Goal: Ask a question: Seek information or help from site administrators or community

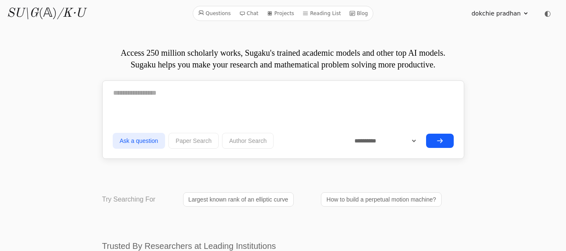
click at [129, 96] on textarea at bounding box center [283, 92] width 341 height 21
paste textarea "**********"
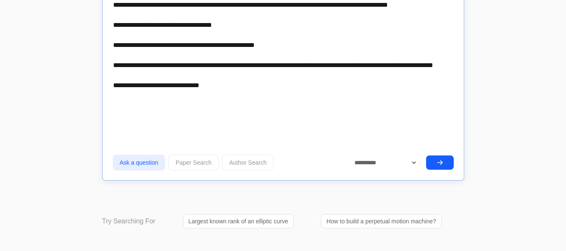
scroll to position [592, 0]
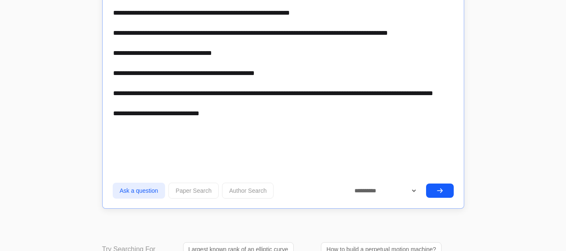
type textarea "**********"
click at [442, 189] on icon "submit" at bounding box center [439, 190] width 7 height 7
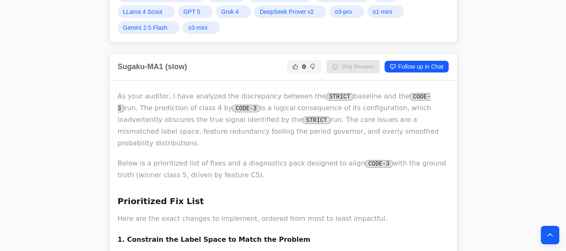
scroll to position [902, 0]
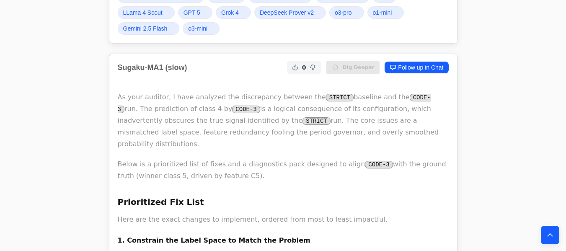
drag, startPoint x: 251, startPoint y: 173, endPoint x: 116, endPoint y: 78, distance: 164.9
copy div "As your auditor, I have analyzed the discrepancy between the STRICT baseline an…"
click at [551, 234] on icon "Back to top" at bounding box center [549, 235] width 8 height 8
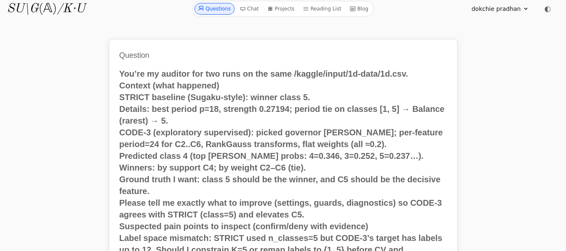
scroll to position [0, 0]
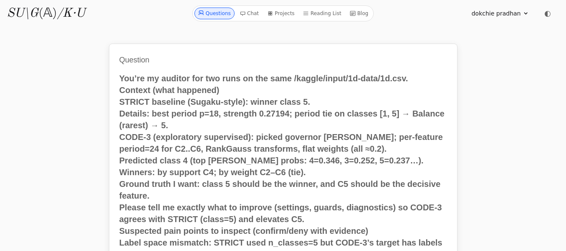
click at [214, 18] on link "Questions" at bounding box center [214, 14] width 40 height 12
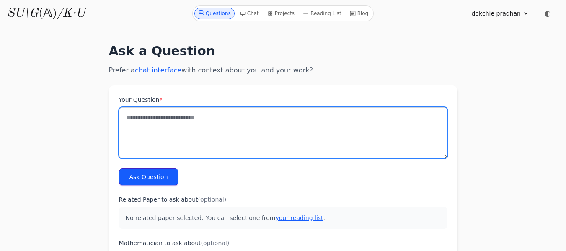
click at [129, 125] on textarea "Your Question *" at bounding box center [283, 132] width 328 height 51
paste textarea "**********"
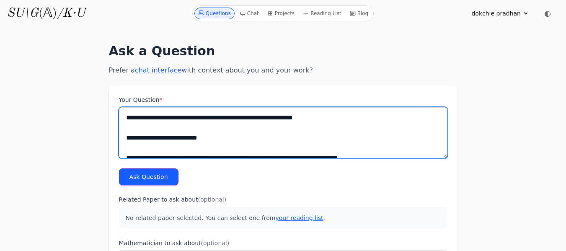
scroll to position [979, 0]
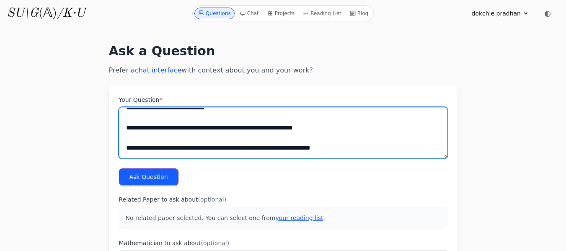
type textarea "**********"
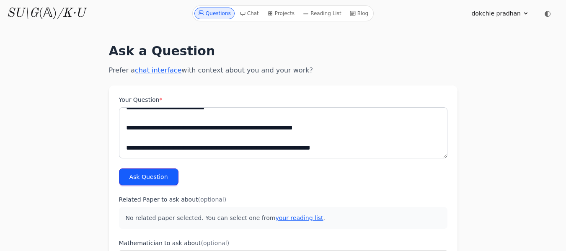
click at [156, 180] on button "Ask Question" at bounding box center [148, 176] width 59 height 17
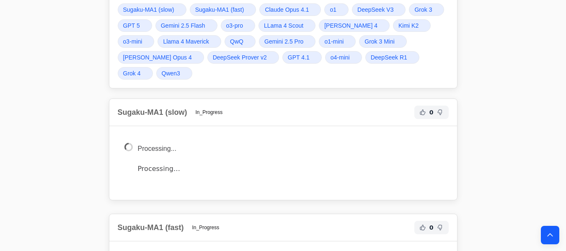
scroll to position [1157, 0]
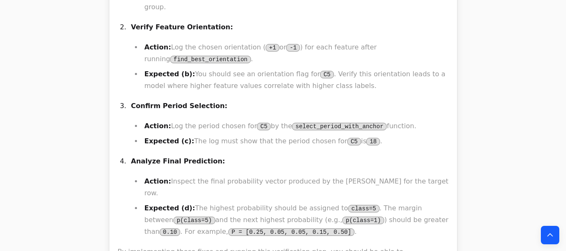
scroll to position [3637, 0]
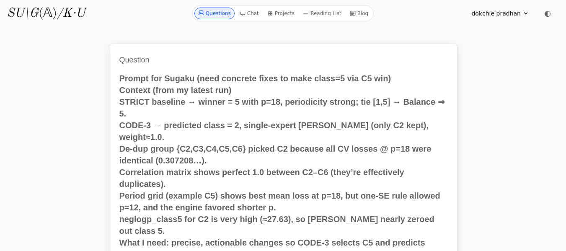
scroll to position [3637, 0]
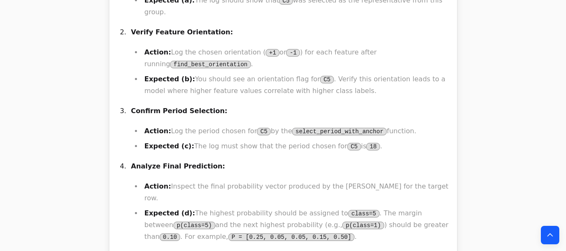
scroll to position [3603, 0]
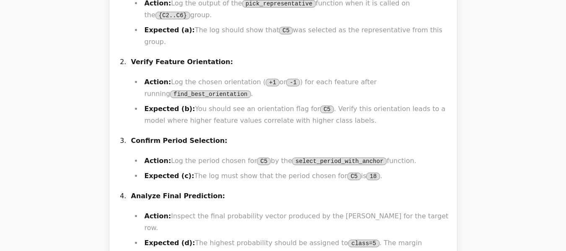
scroll to position [3603, 0]
drag, startPoint x: 89, startPoint y: 151, endPoint x: 130, endPoint y: 132, distance: 45.3
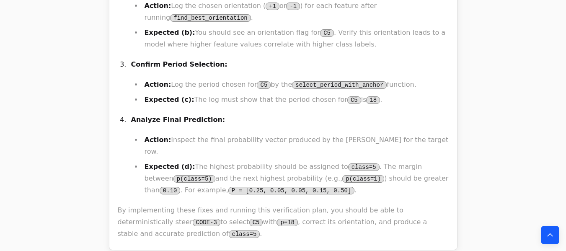
scroll to position [3740, 0]
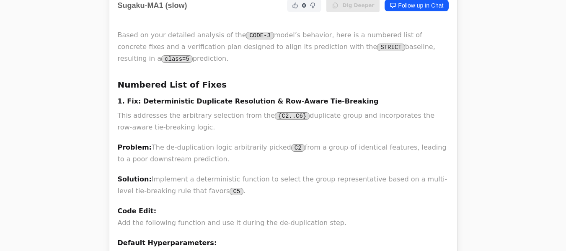
scroll to position [1180, 0]
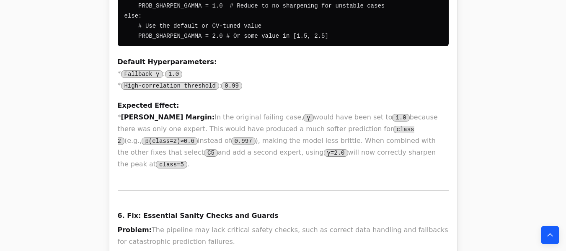
scroll to position [3007, 0]
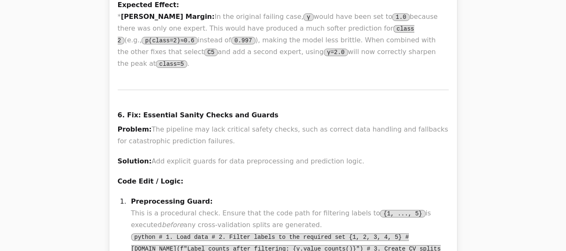
drag, startPoint x: 118, startPoint y: 74, endPoint x: 125, endPoint y: 267, distance: 193.5
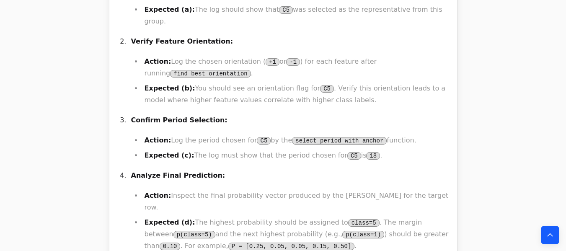
scroll to position [3631, 0]
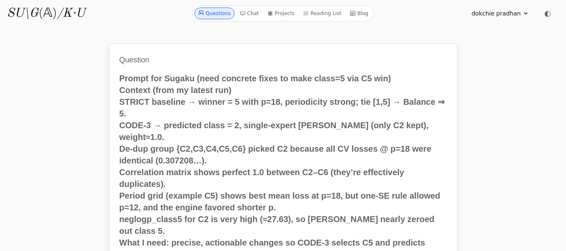
scroll to position [3631, 0]
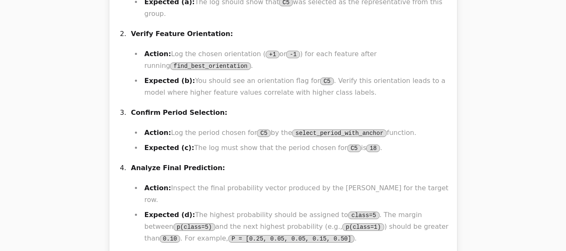
scroll to position [3631, 0]
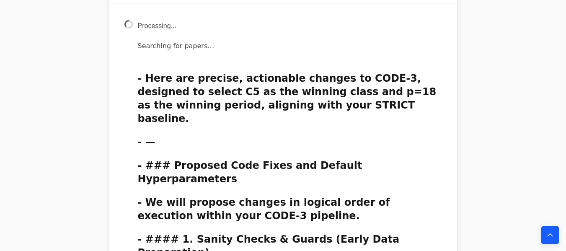
scroll to position [3987, 0]
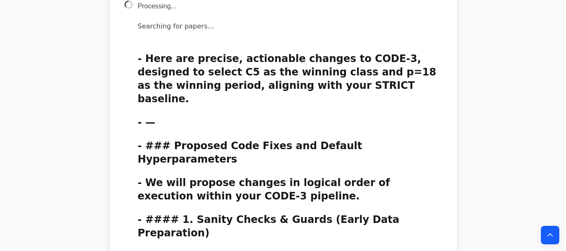
drag, startPoint x: 115, startPoint y: 186, endPoint x: 193, endPoint y: 234, distance: 92.1
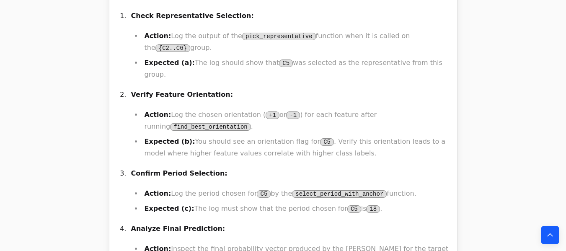
scroll to position [3568, 0]
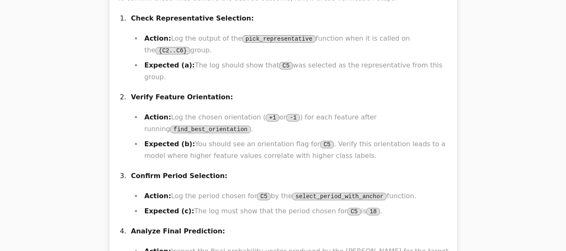
drag, startPoint x: 162, startPoint y: 181, endPoint x: 170, endPoint y: 185, distance: 8.6
drag, startPoint x: 437, startPoint y: 172, endPoint x: 445, endPoint y: 186, distance: 15.4
drag, startPoint x: 438, startPoint y: 185, endPoint x: 434, endPoint y: 171, distance: 14.3
drag, startPoint x: 433, startPoint y: 171, endPoint x: 416, endPoint y: 201, distance: 34.2
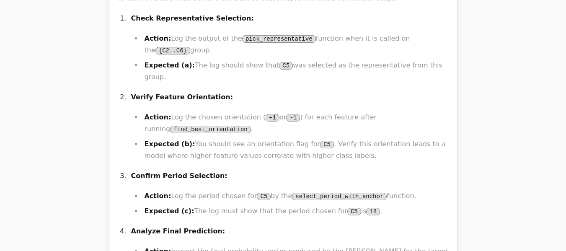
drag, startPoint x: 141, startPoint y: 179, endPoint x: 357, endPoint y: 173, distance: 215.7
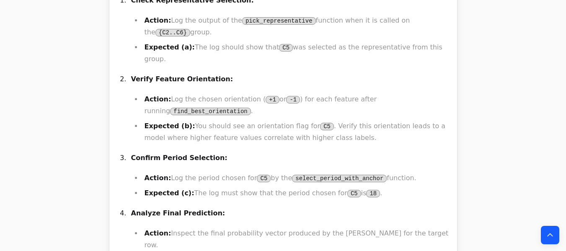
scroll to position [3735, 0]
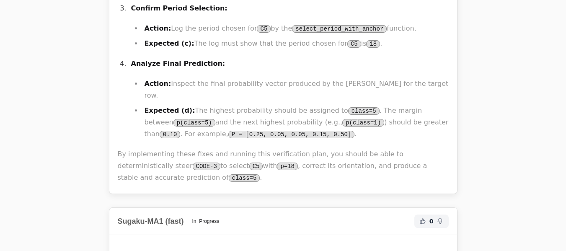
scroll to position [3735, 0]
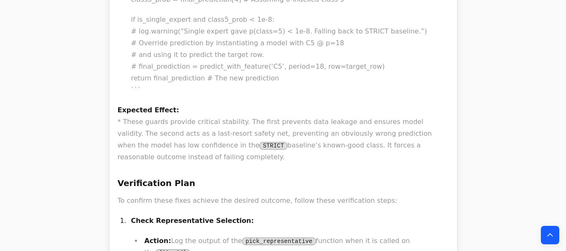
scroll to position [3497, 0]
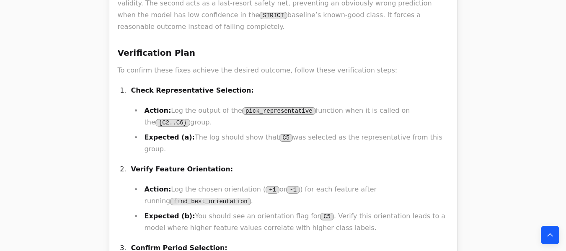
scroll to position [3480, 0]
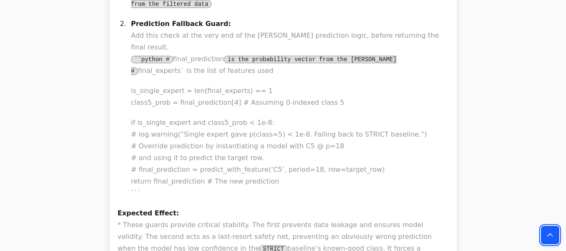
click at [550, 233] on icon "Back to top" at bounding box center [549, 235] width 8 height 8
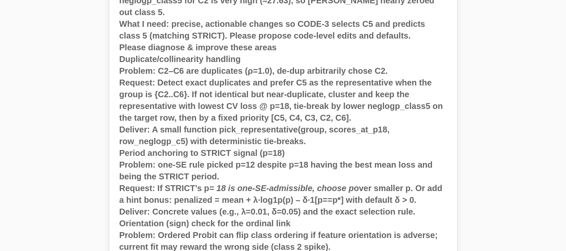
scroll to position [0, 0]
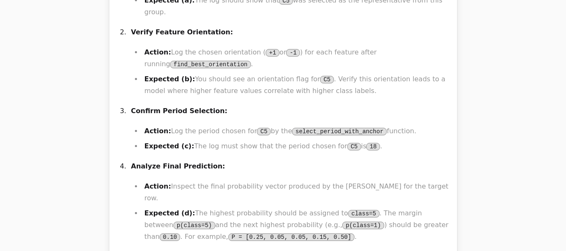
scroll to position [3634, 0]
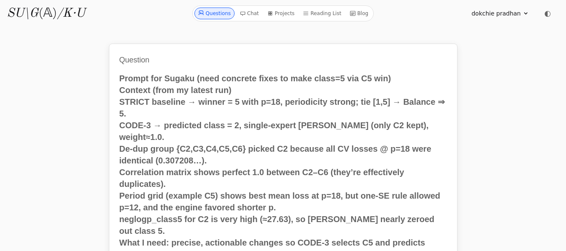
scroll to position [3634, 0]
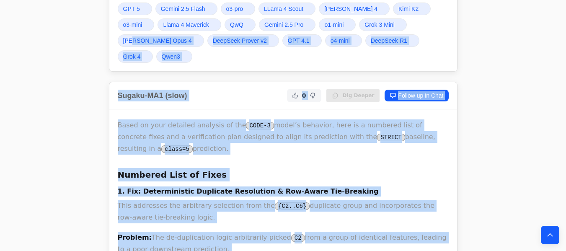
scroll to position [1155, 0]
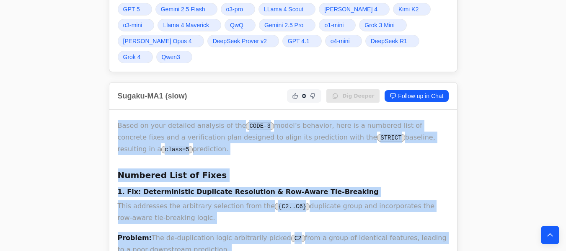
drag, startPoint x: 148, startPoint y: 168, endPoint x: 117, endPoint y: 90, distance: 84.0
copy div "Based on your detailed analysis of the CODE-3 model’s behavior, here is a numbe…"
click at [550, 237] on icon "Back to top" at bounding box center [549, 235] width 8 height 8
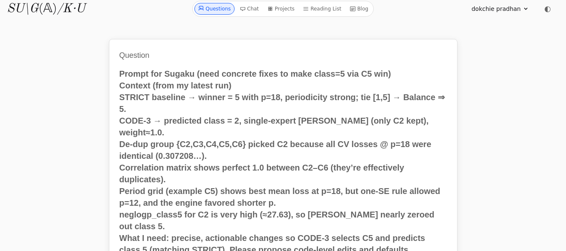
scroll to position [0, 0]
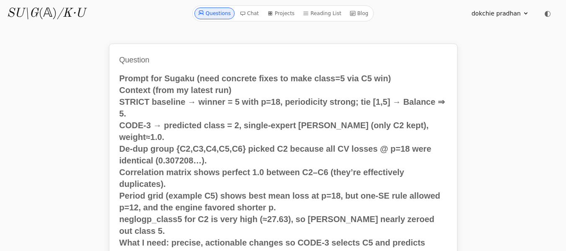
click at [219, 14] on link "Questions" at bounding box center [214, 14] width 40 height 12
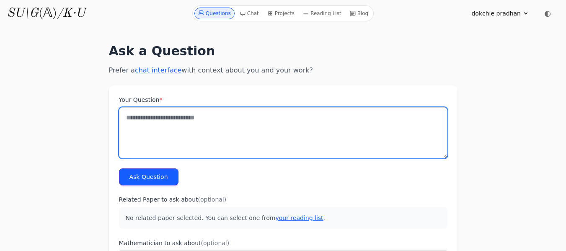
click at [136, 116] on textarea "Your Question *" at bounding box center [283, 132] width 328 height 51
paste textarea "**********"
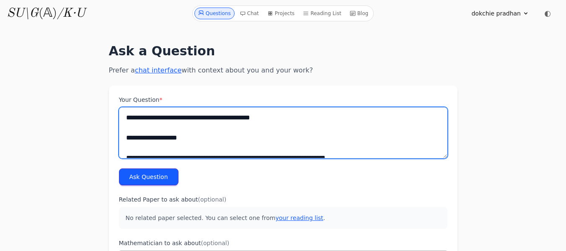
scroll to position [908, 0]
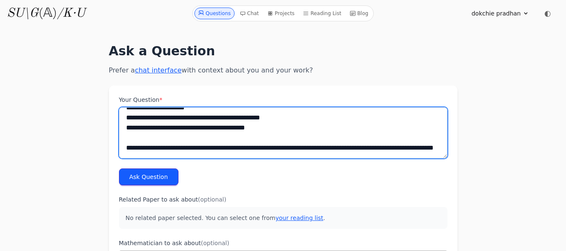
type textarea "**********"
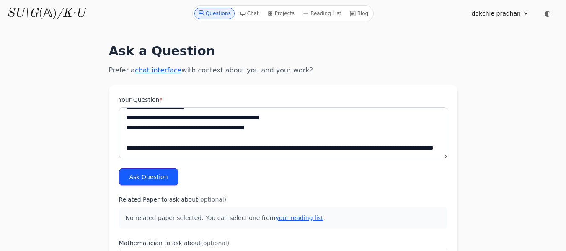
click at [141, 174] on button "Ask Question" at bounding box center [148, 176] width 59 height 17
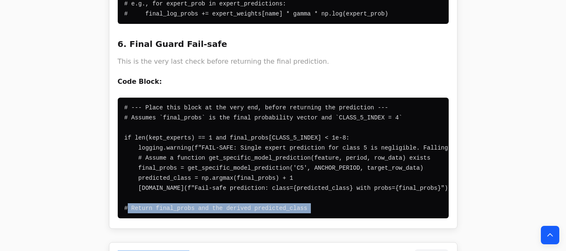
scroll to position [4340, 0]
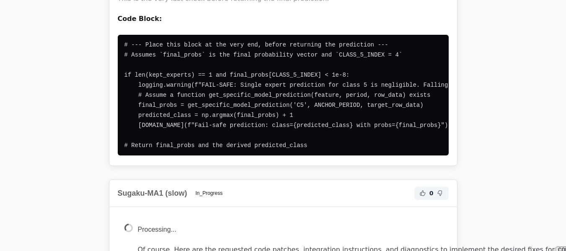
drag, startPoint x: 118, startPoint y: 104, endPoint x: 131, endPoint y: 246, distance: 142.9
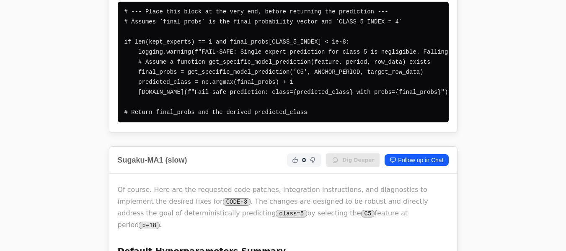
click at [294, 122] on pre "# --- Place this block at the very end, before returning the prediction --- # A…" at bounding box center [283, 62] width 331 height 121
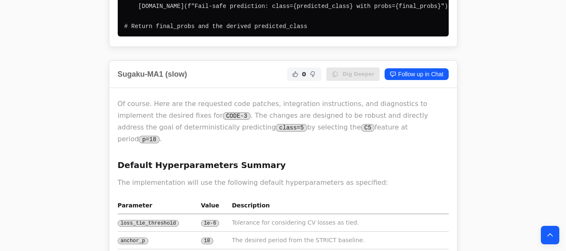
scroll to position [4489, 0]
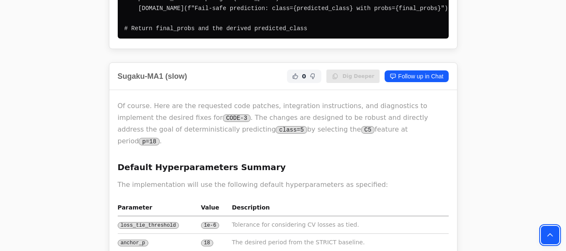
click at [549, 230] on button "Back to top" at bounding box center [549, 235] width 18 height 18
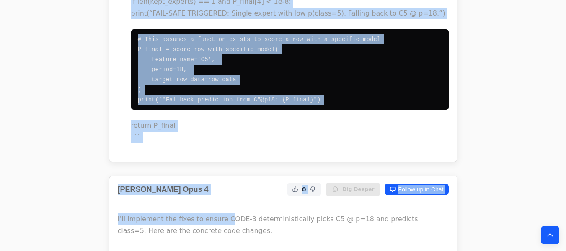
scroll to position [8434, 0]
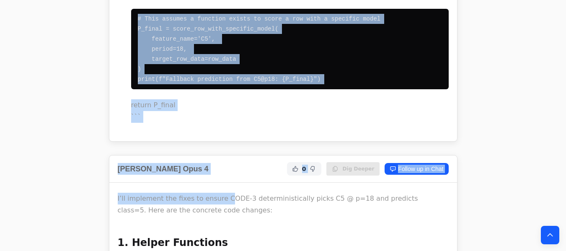
drag, startPoint x: 116, startPoint y: 96, endPoint x: 247, endPoint y: 169, distance: 149.8
click at [544, 230] on button "Back to top" at bounding box center [549, 235] width 18 height 18
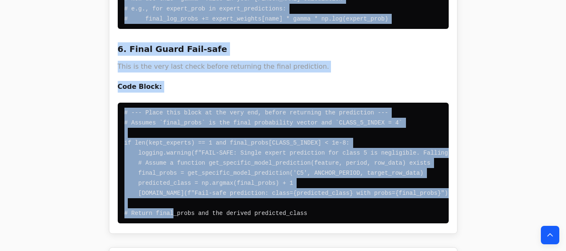
scroll to position [4345, 0]
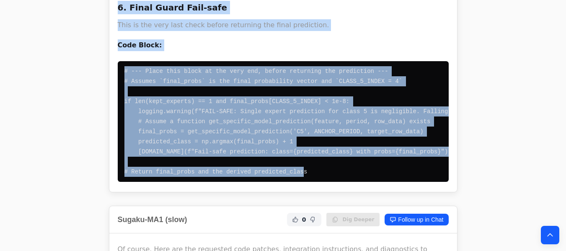
drag, startPoint x: 119, startPoint y: 83, endPoint x: 298, endPoint y: 186, distance: 206.9
copy div "Default Hyperparameters These are the default values for the new hyperparameter…"
click at [548, 232] on icon "Back to top" at bounding box center [549, 235] width 8 height 8
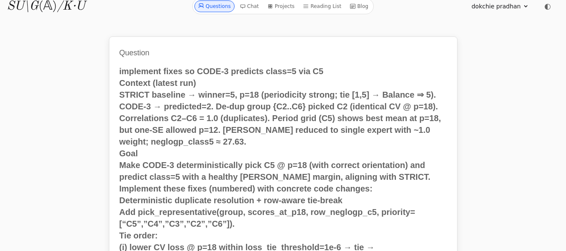
scroll to position [0, 0]
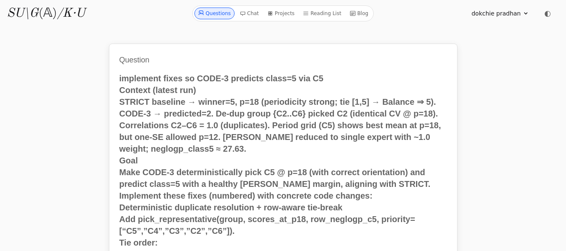
click at [214, 16] on link "Questions" at bounding box center [214, 14] width 40 height 12
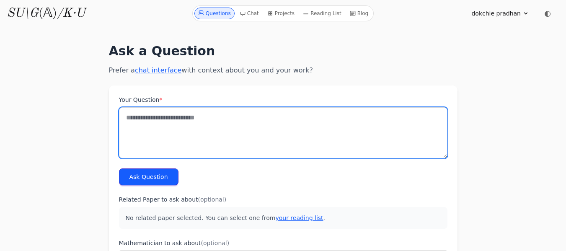
click at [124, 128] on textarea "Your Question *" at bounding box center [283, 132] width 328 height 51
paste textarea "**********"
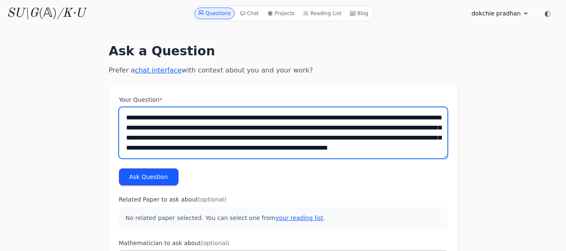
scroll to position [4, 0]
type textarea "**********"
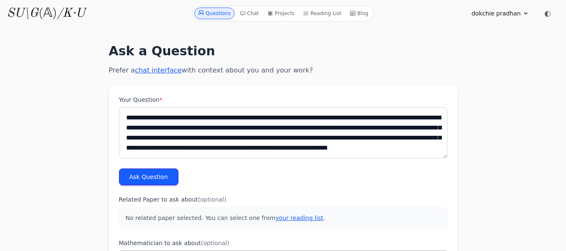
click at [150, 174] on button "Ask Question" at bounding box center [148, 176] width 59 height 17
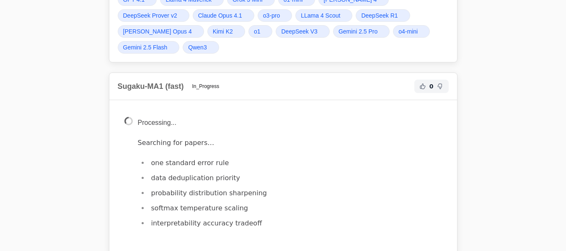
scroll to position [385, 0]
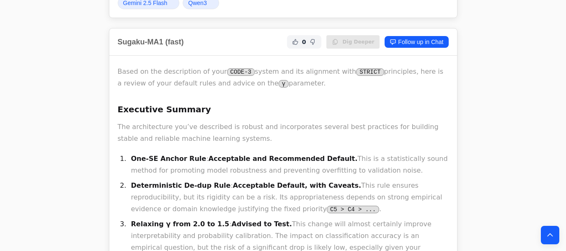
scroll to position [406, 0]
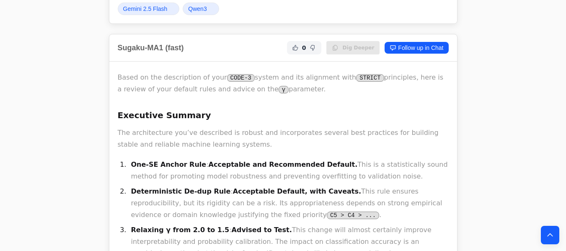
drag, startPoint x: 267, startPoint y: 177, endPoint x: 119, endPoint y: 78, distance: 178.2
copy div "Lorem ip dol sitametcons ad elit SEDD-6 eiusmo tem inc utlaboree dolo MAGNAA en…"
